Goal: Information Seeking & Learning: Learn about a topic

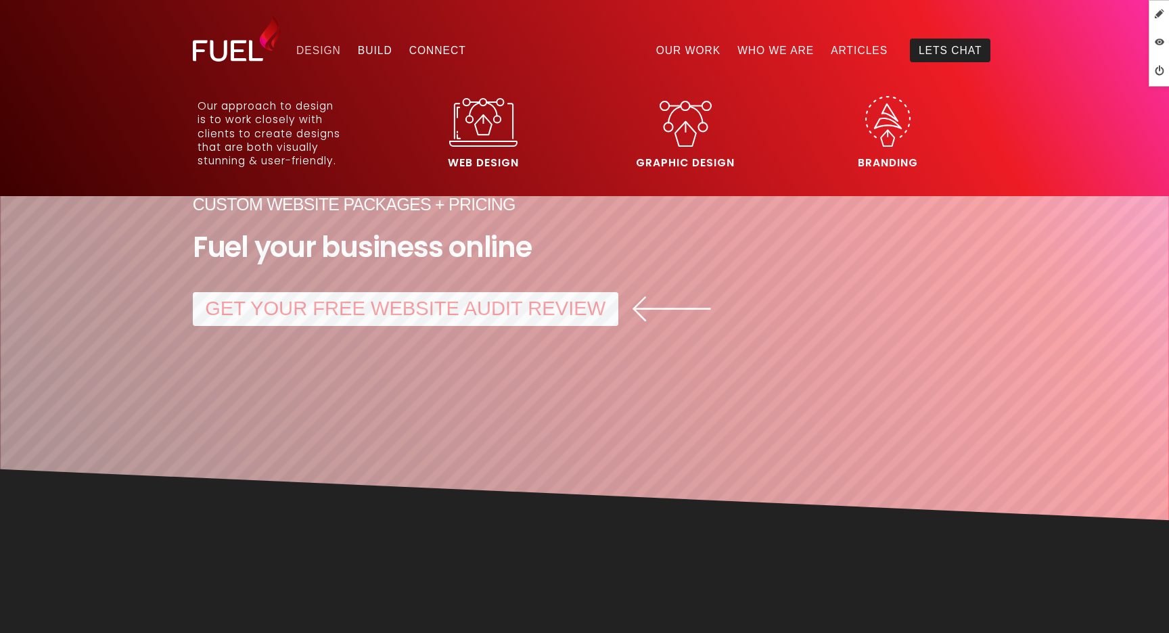
click at [319, 55] on link "Design" at bounding box center [319, 50] width 62 height 23
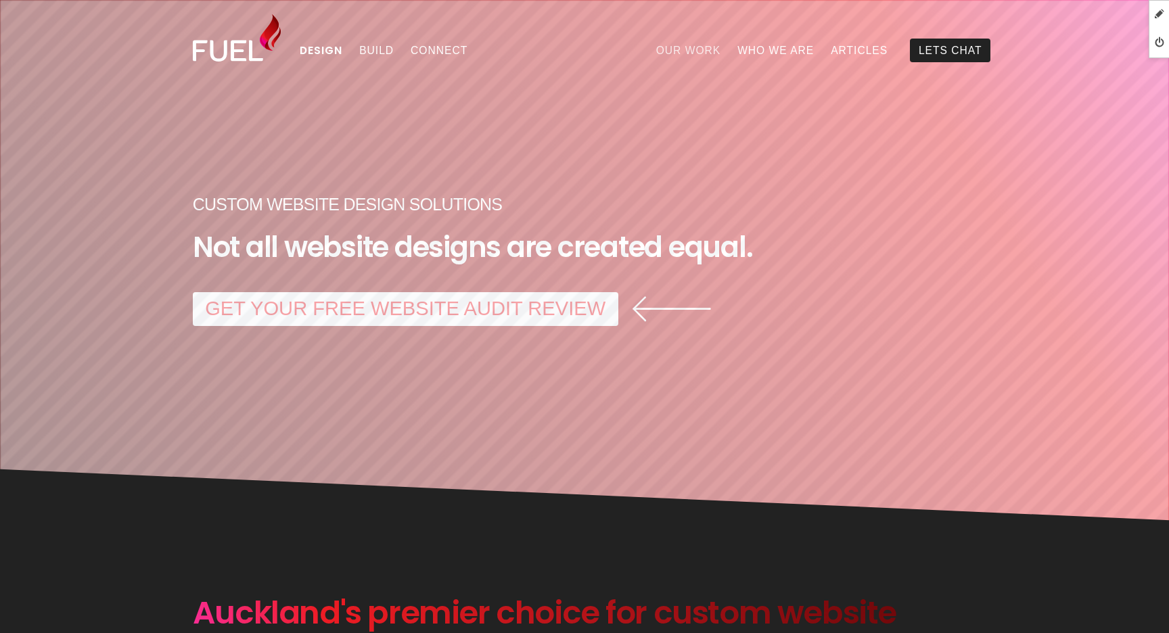
click at [711, 43] on link "Our Work" at bounding box center [687, 50] width 81 height 23
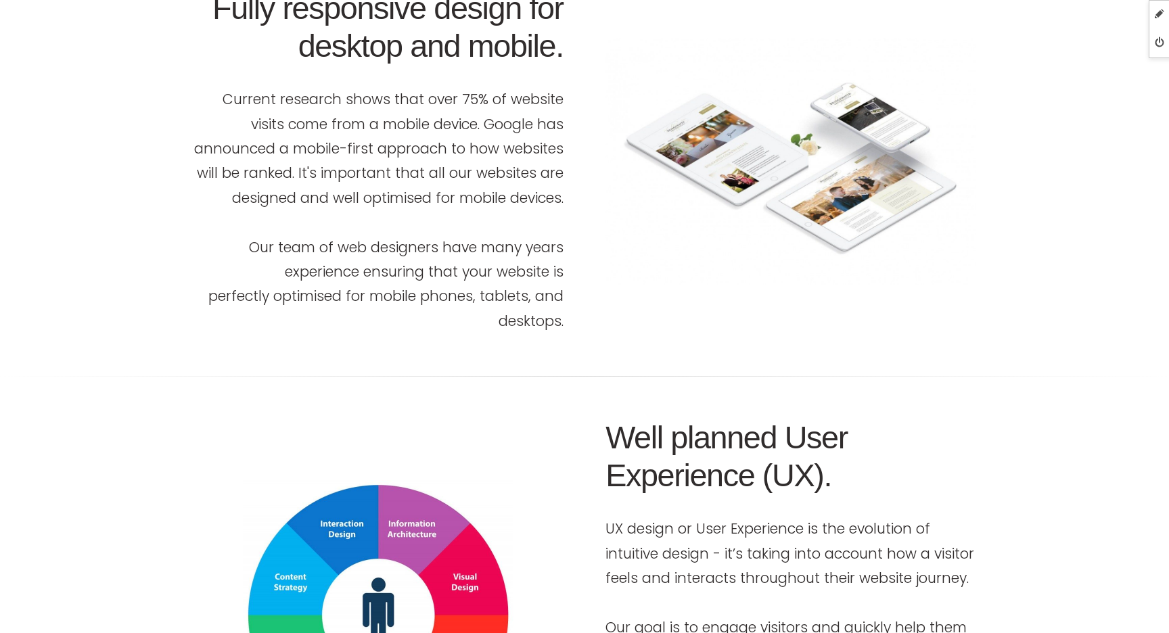
scroll to position [2084, 0]
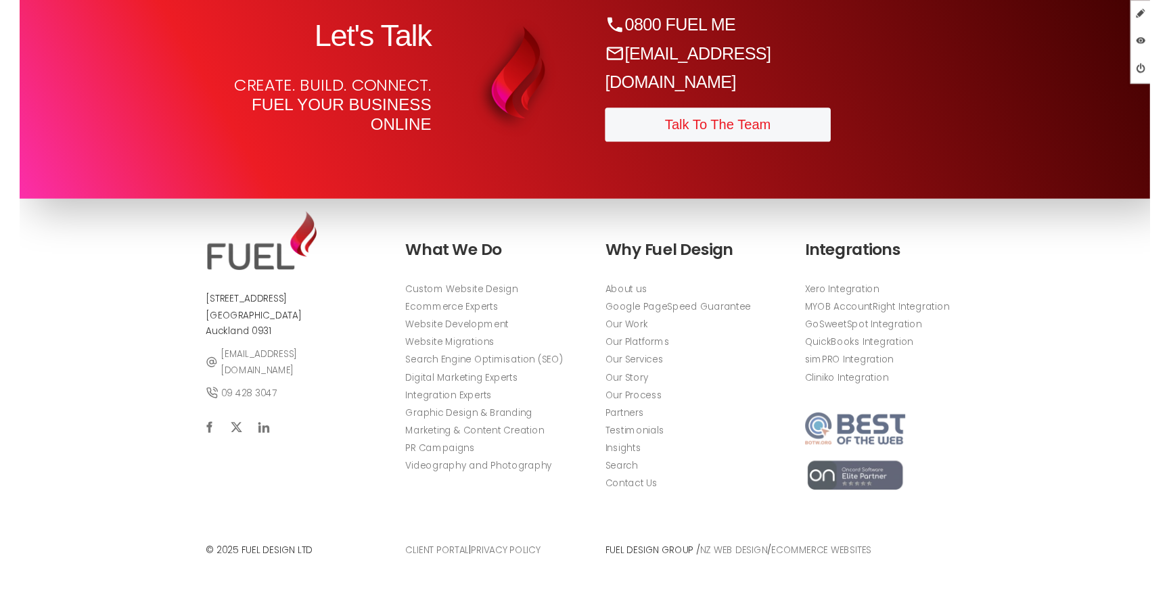
scroll to position [4758, 0]
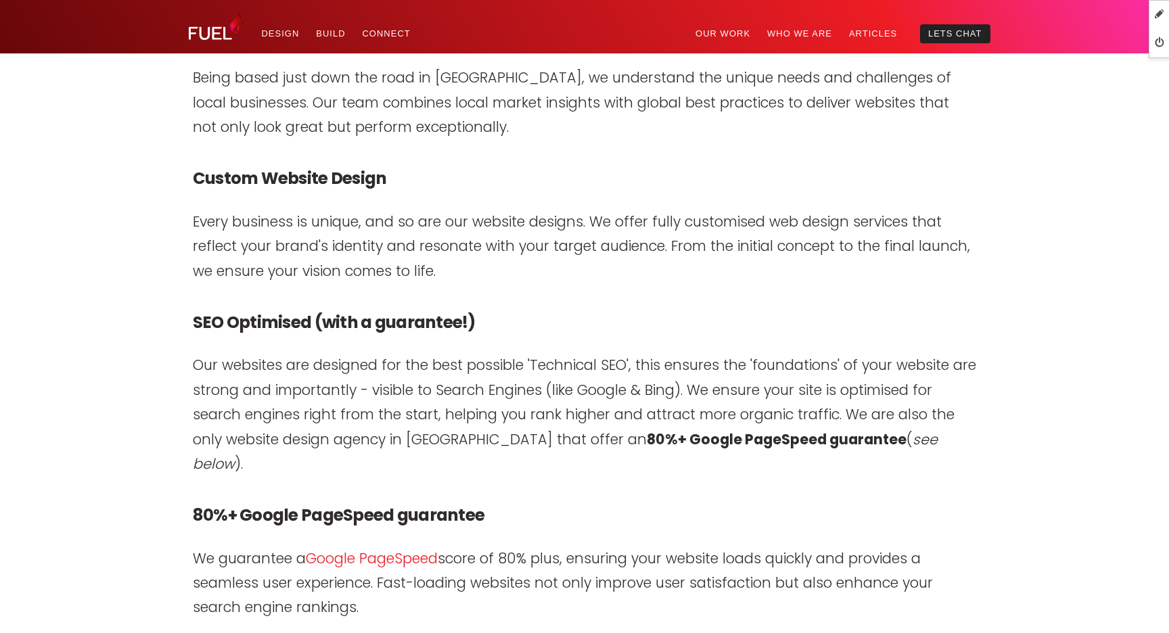
scroll to position [1273, 0]
